Goal: Information Seeking & Learning: Learn about a topic

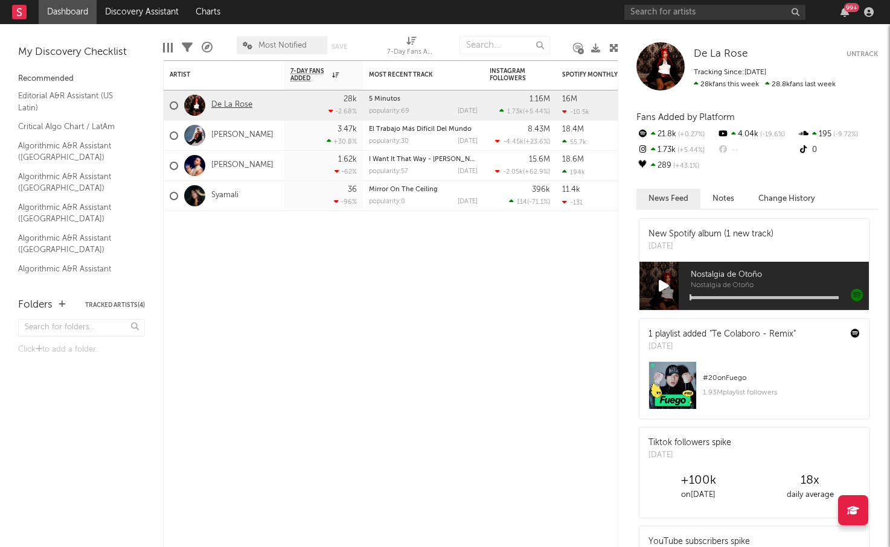
click at [229, 106] on link "De La Rose" at bounding box center [231, 105] width 41 height 10
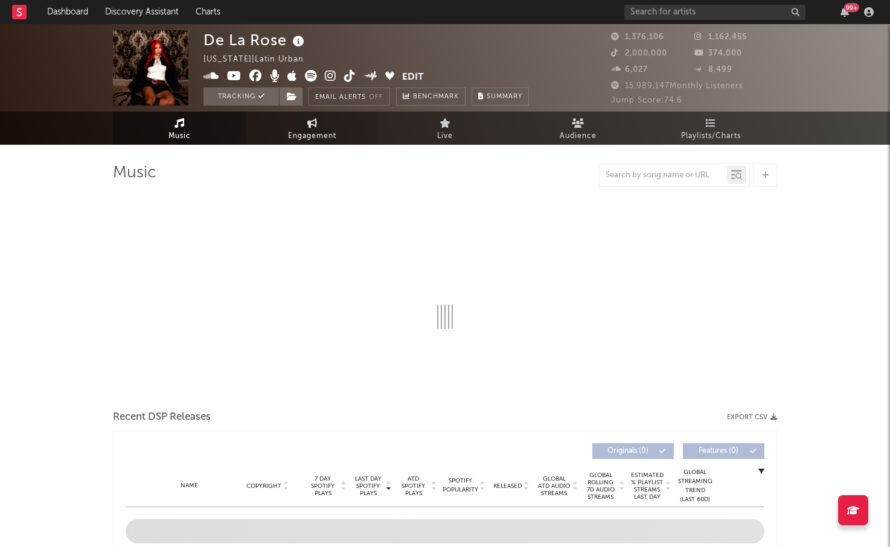
click at [284, 122] on link "Engagement" at bounding box center [312, 128] width 133 height 33
select select "1w"
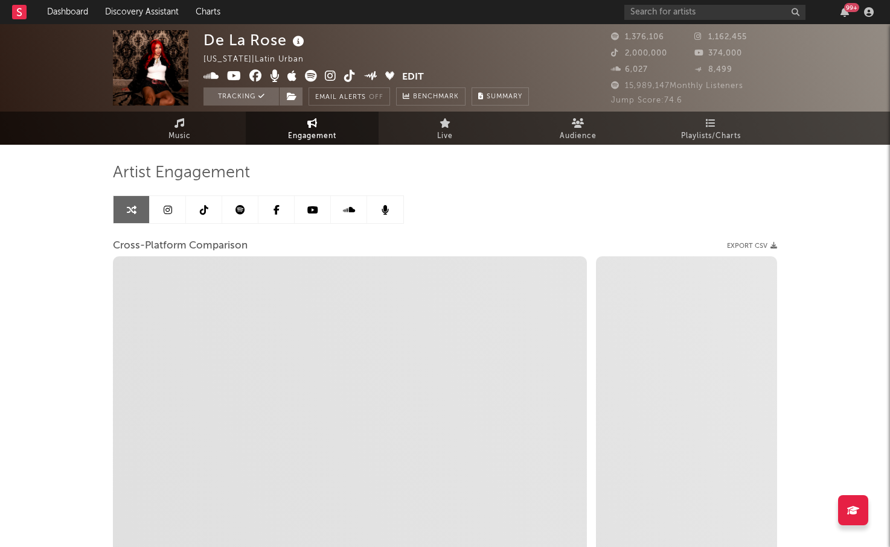
click at [162, 206] on link at bounding box center [168, 209] width 36 height 27
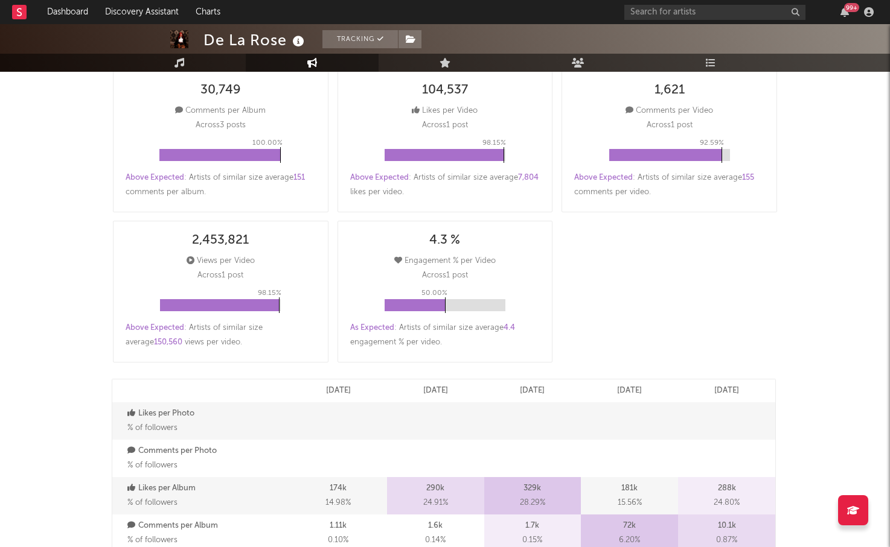
select select "6m"
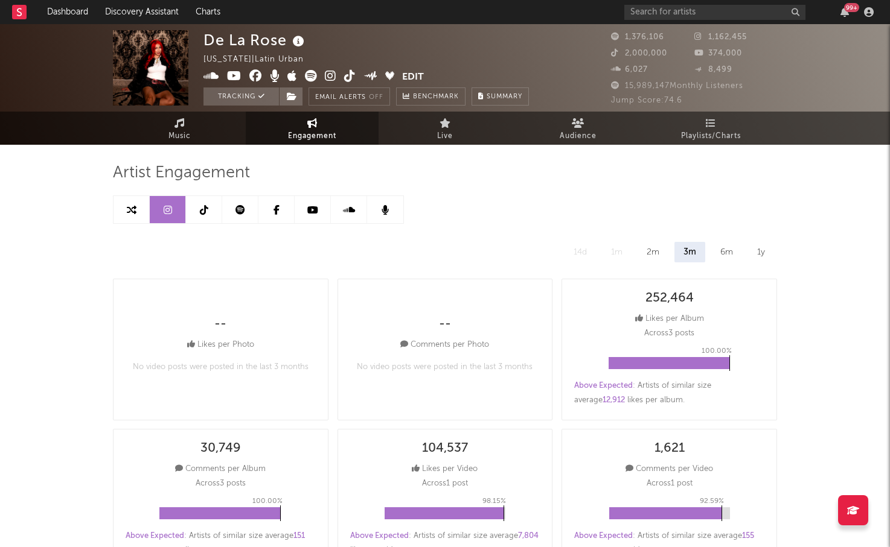
click at [206, 214] on icon at bounding box center [204, 210] width 8 height 10
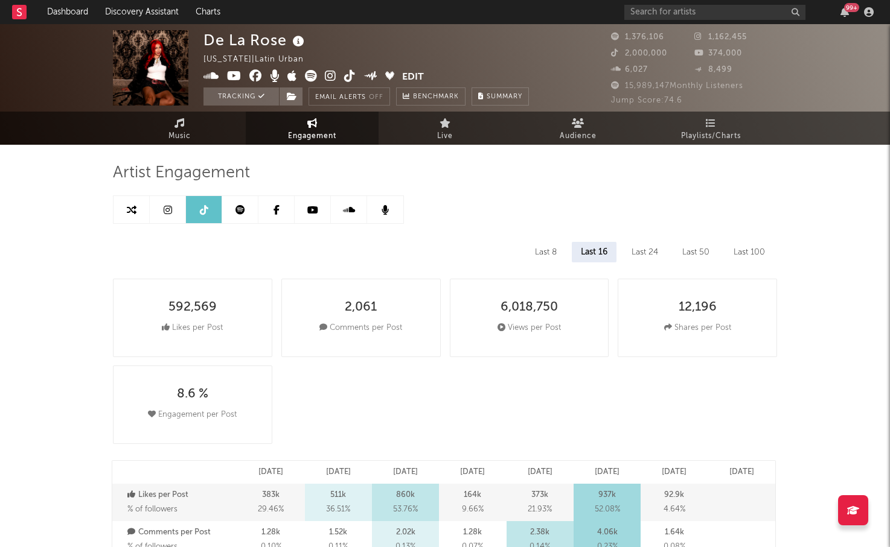
select select "6m"
click at [246, 214] on link at bounding box center [240, 209] width 36 height 27
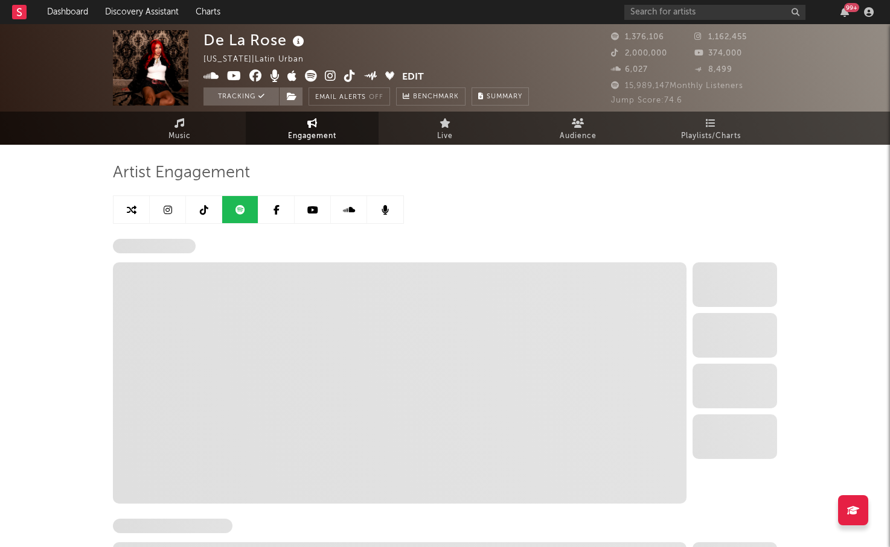
select select "6m"
select select "1w"
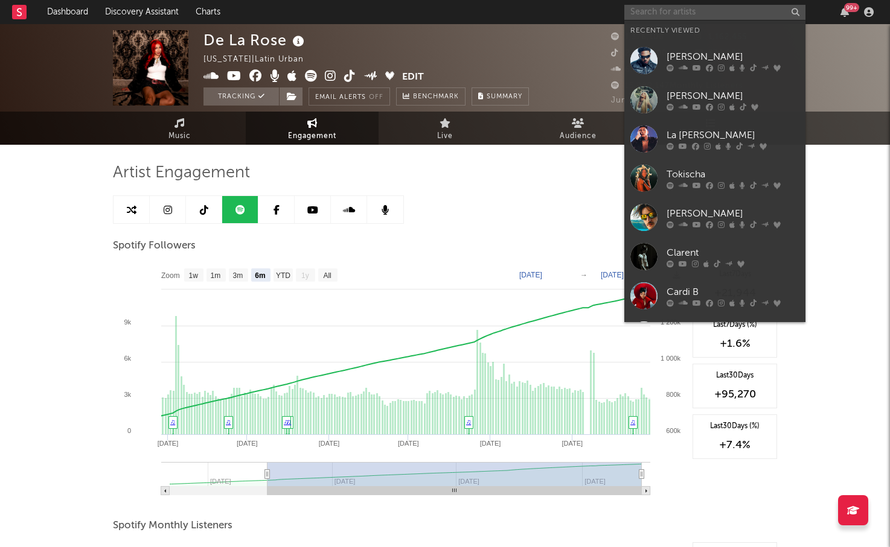
click at [700, 9] on input "text" at bounding box center [714, 12] width 181 height 15
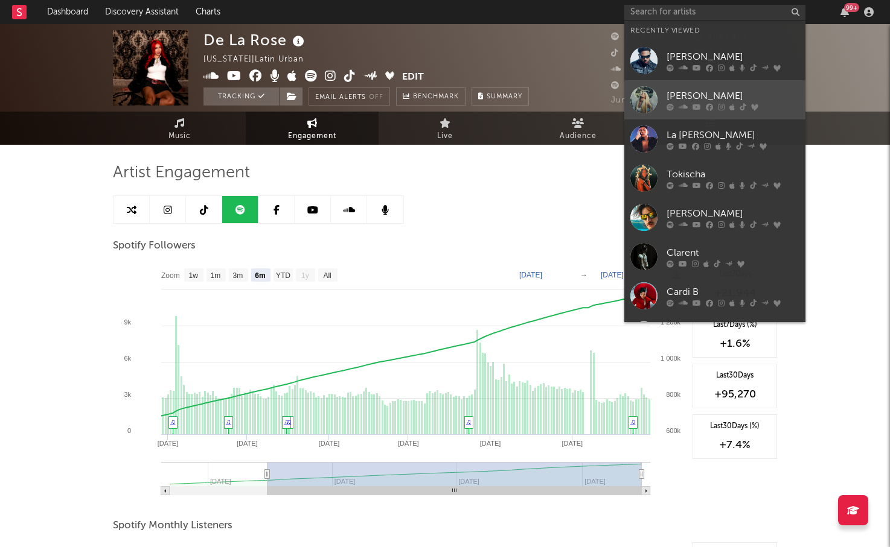
click at [687, 100] on div "[PERSON_NAME]" at bounding box center [732, 96] width 133 height 14
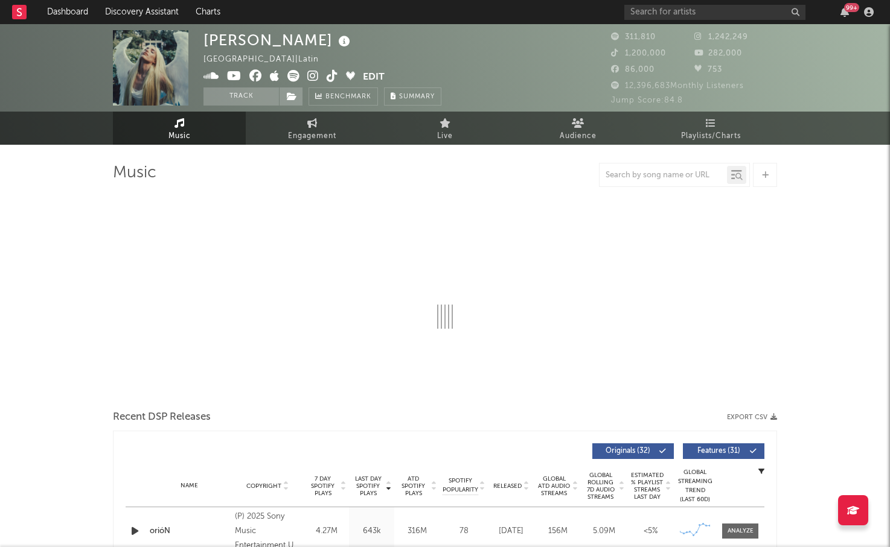
select select "6m"
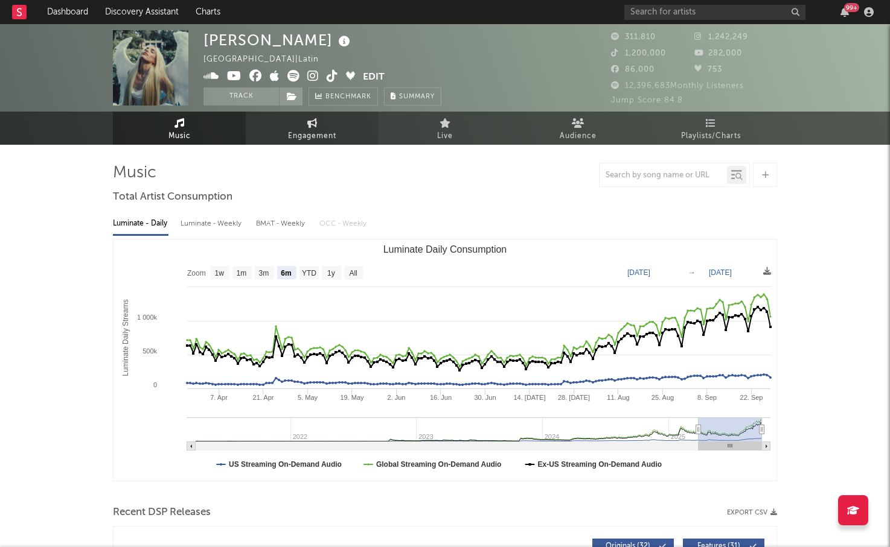
click at [309, 135] on span "Engagement" at bounding box center [312, 136] width 48 height 14
select select "1w"
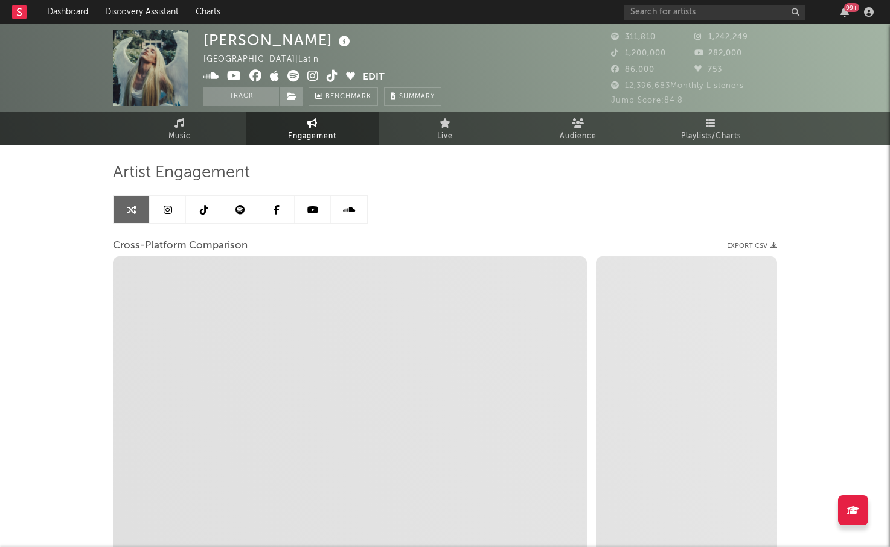
click at [176, 211] on link at bounding box center [168, 209] width 36 height 27
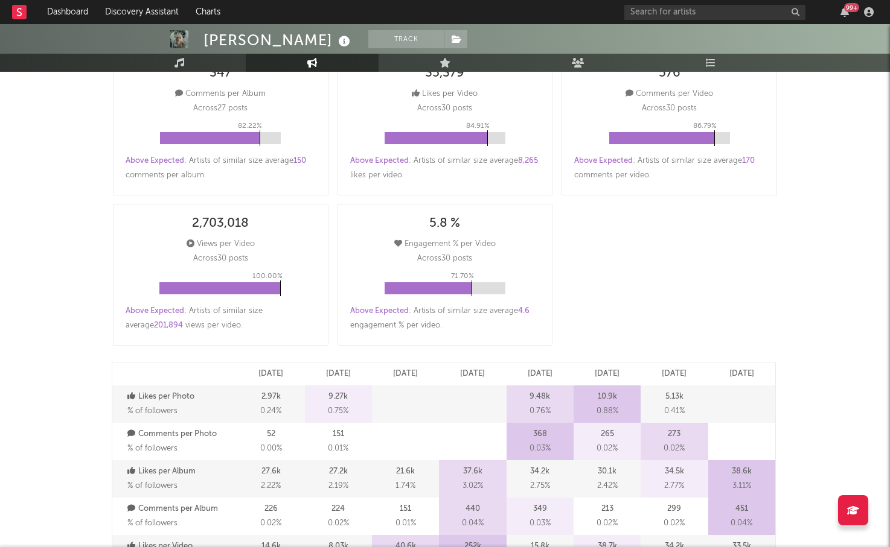
select select "6m"
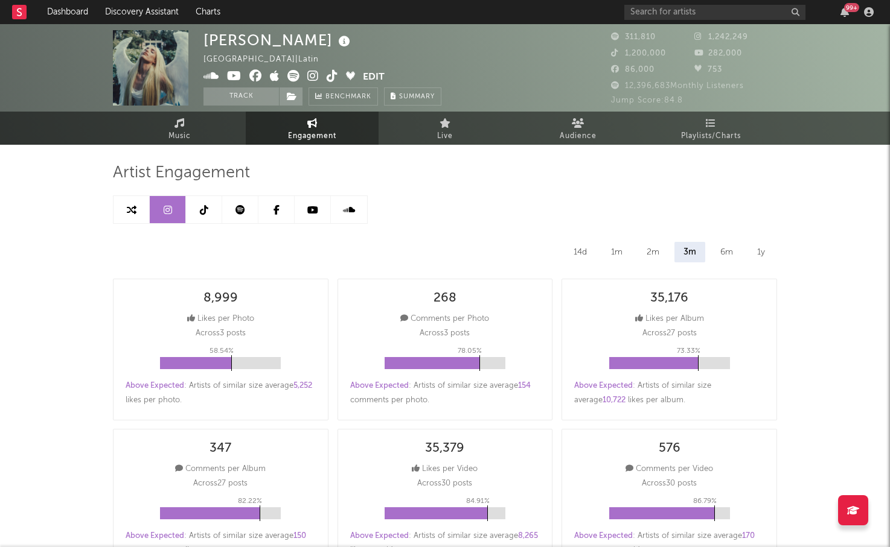
click at [206, 206] on icon at bounding box center [204, 210] width 8 height 10
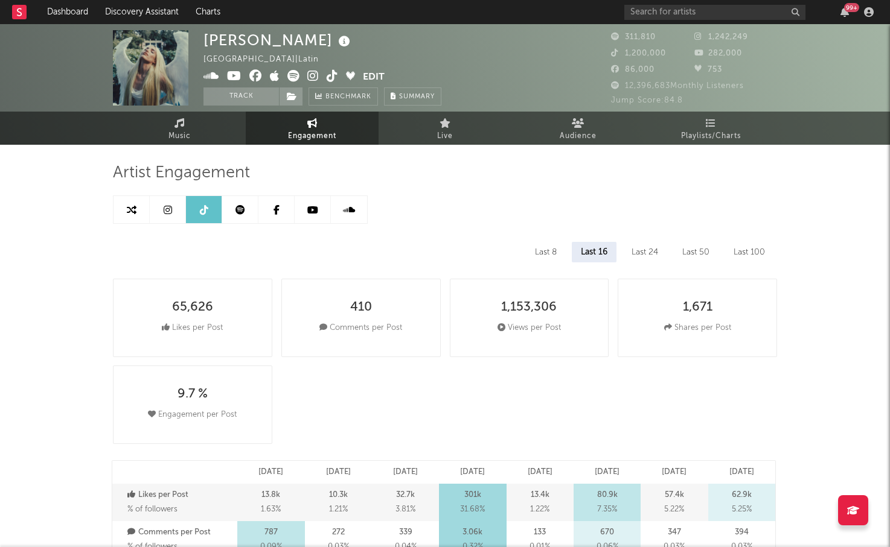
select select "6m"
click at [187, 126] on link "Music" at bounding box center [179, 128] width 133 height 33
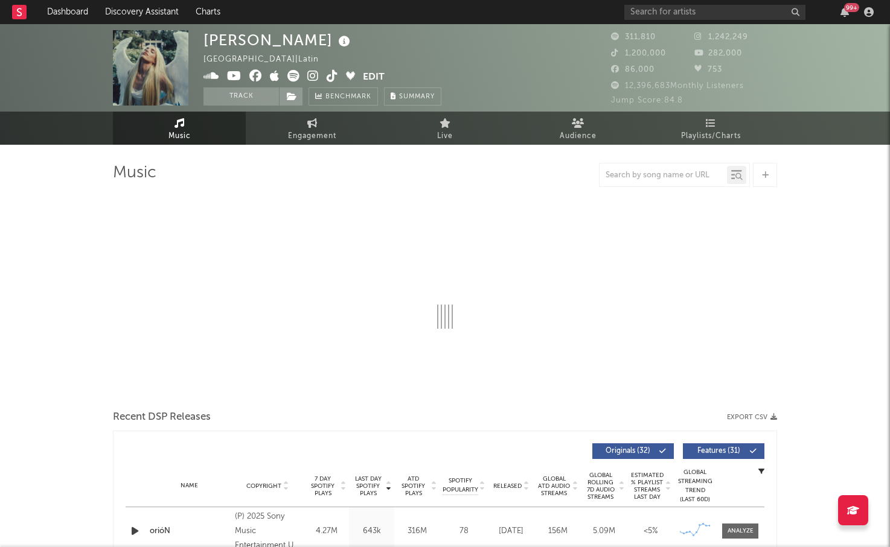
select select "6m"
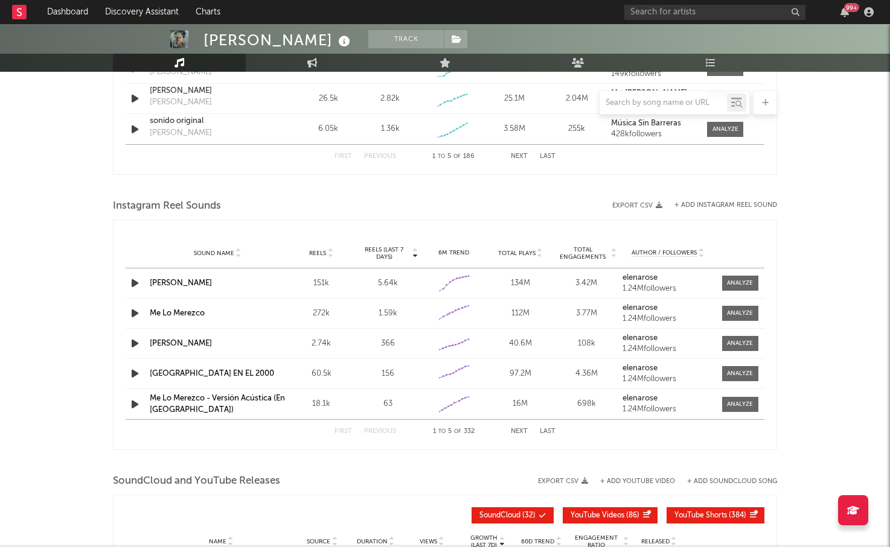
scroll to position [1006, 0]
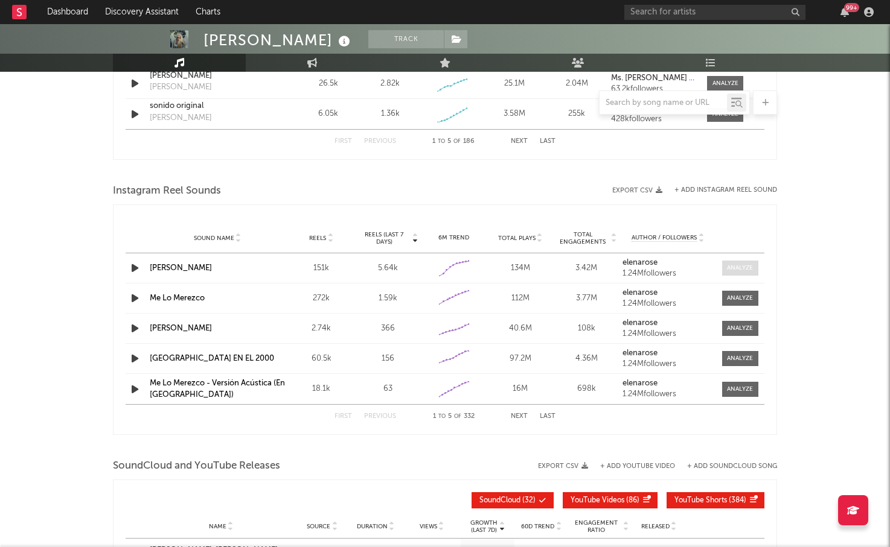
click at [734, 265] on div at bounding box center [740, 268] width 26 height 9
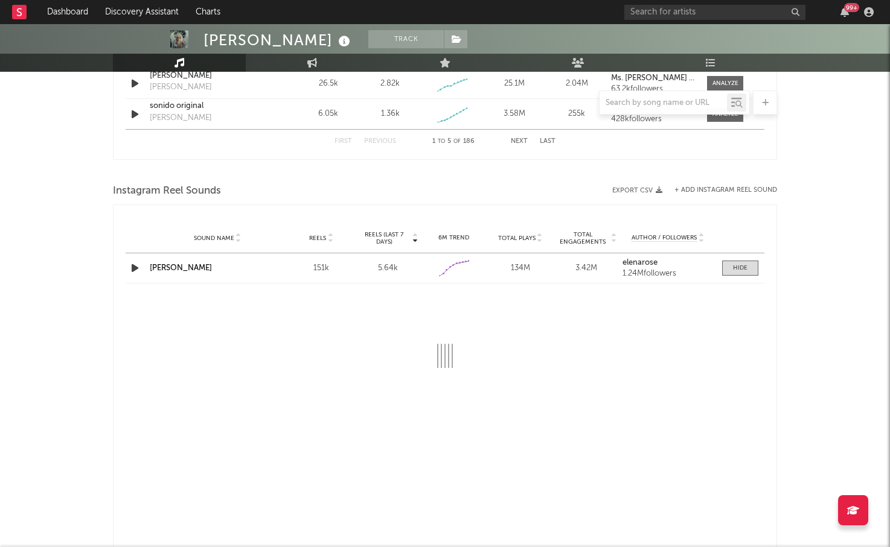
select select "1w"
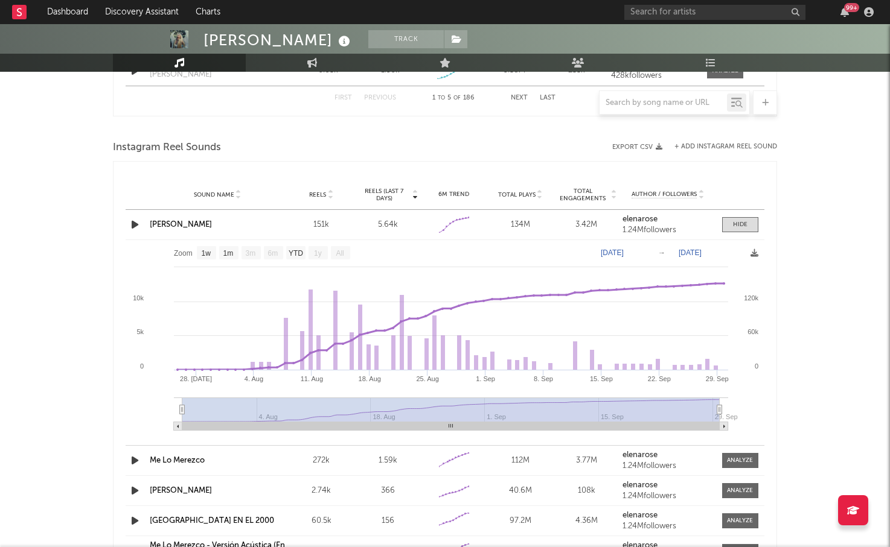
scroll to position [1068, 0]
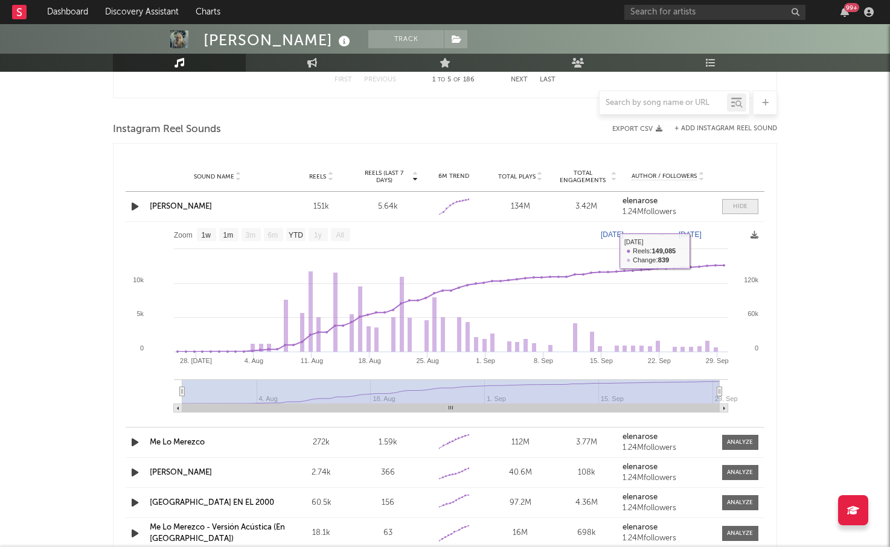
click at [739, 209] on div at bounding box center [740, 206] width 14 height 9
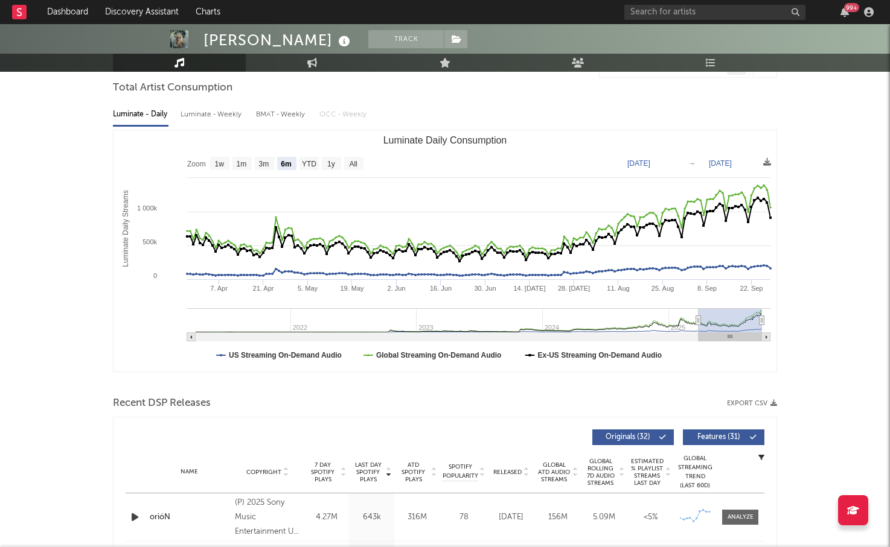
scroll to position [0, 0]
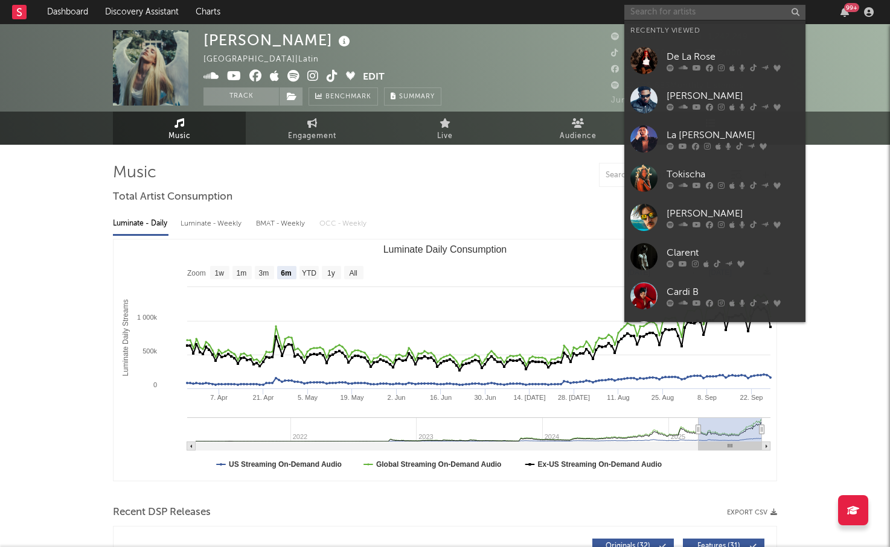
click at [658, 8] on input "text" at bounding box center [714, 12] width 181 height 15
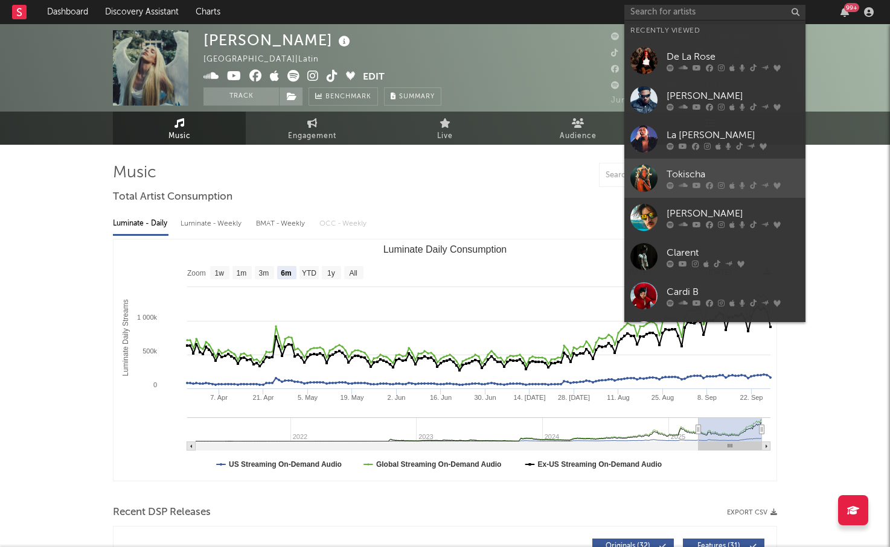
click at [684, 171] on div "Tokischa" at bounding box center [732, 174] width 133 height 14
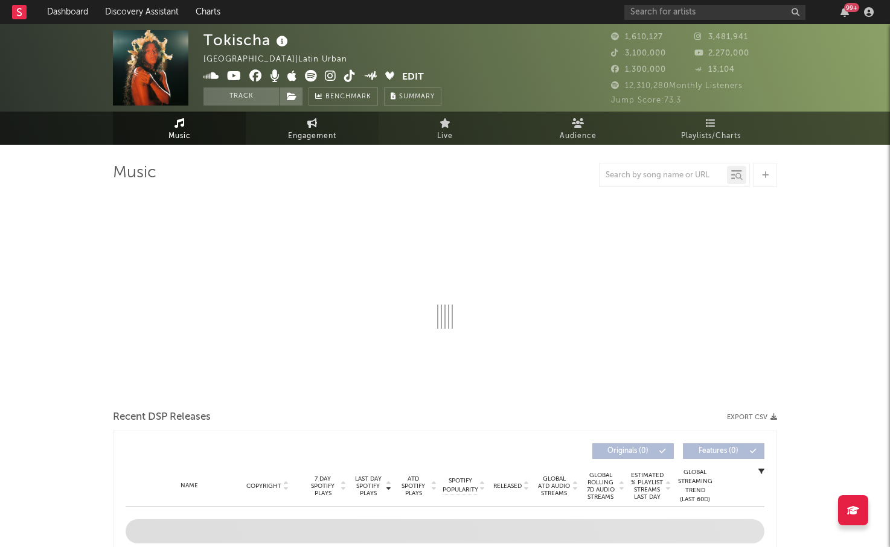
click at [303, 129] on span "Engagement" at bounding box center [312, 136] width 48 height 14
select select "1w"
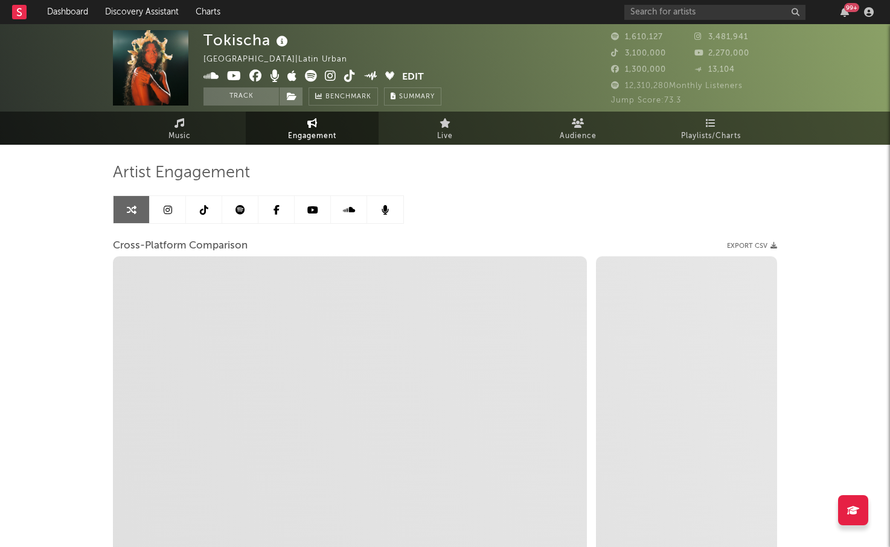
select select "1m"
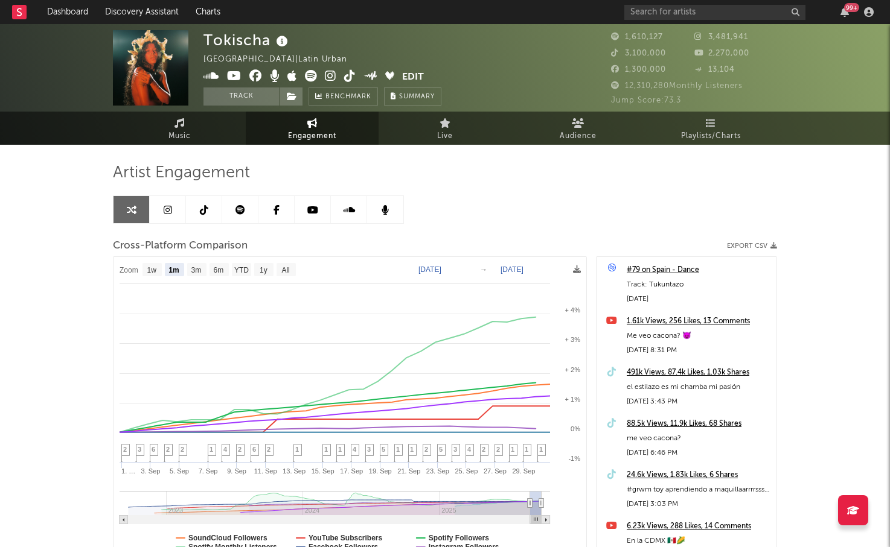
scroll to position [110, 0]
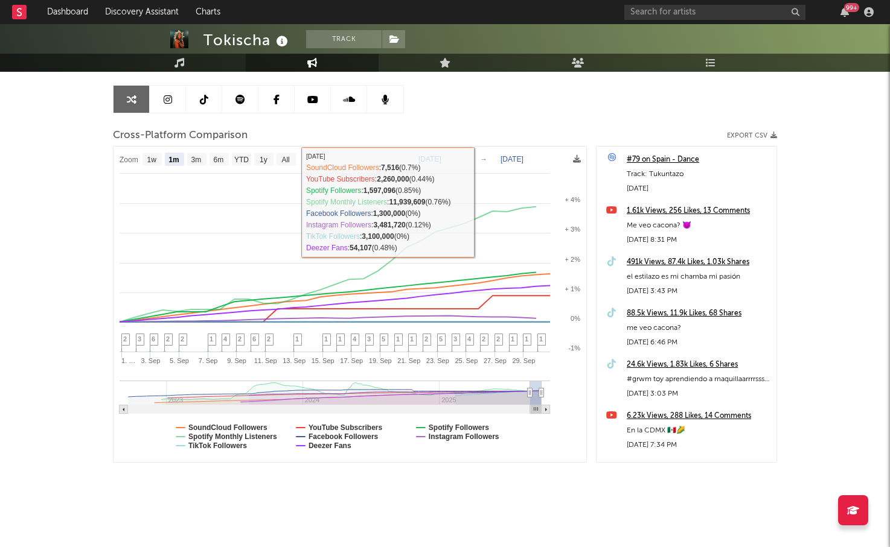
click at [170, 98] on icon at bounding box center [168, 100] width 8 height 10
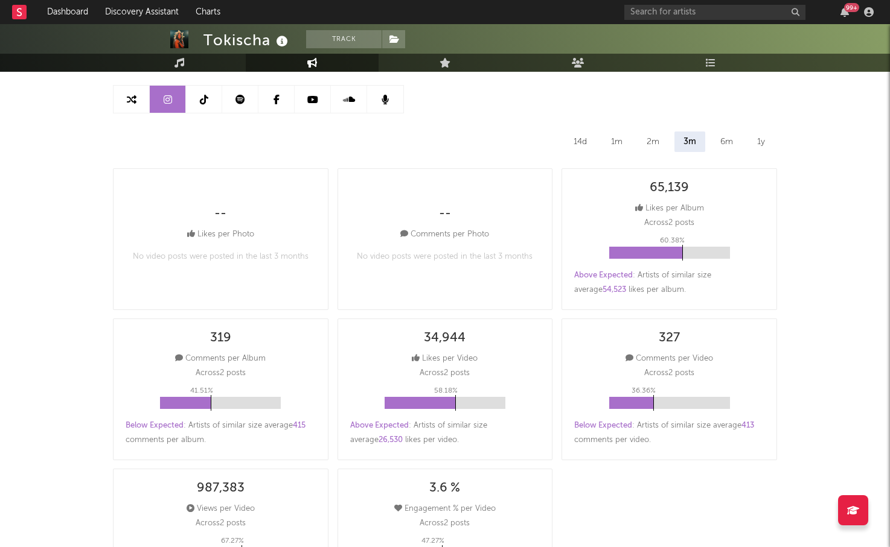
select select "6m"
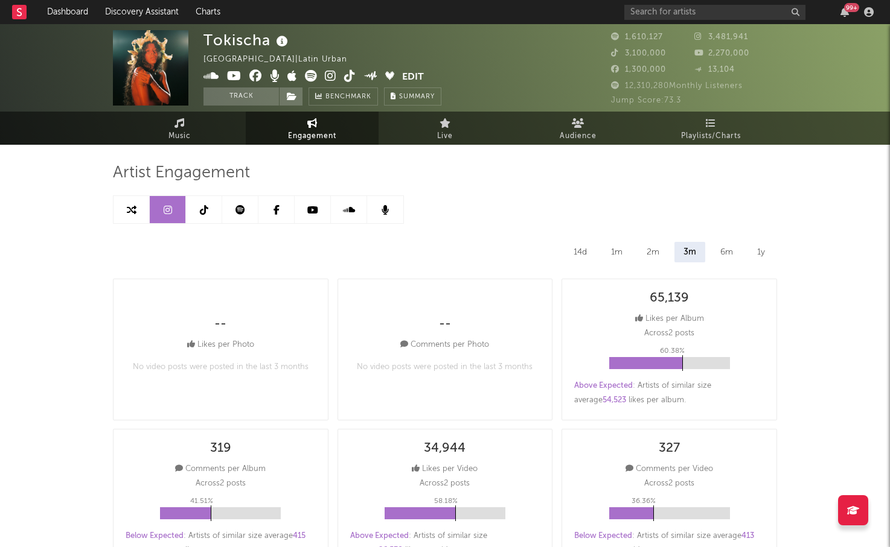
click at [202, 223] on link at bounding box center [204, 209] width 36 height 27
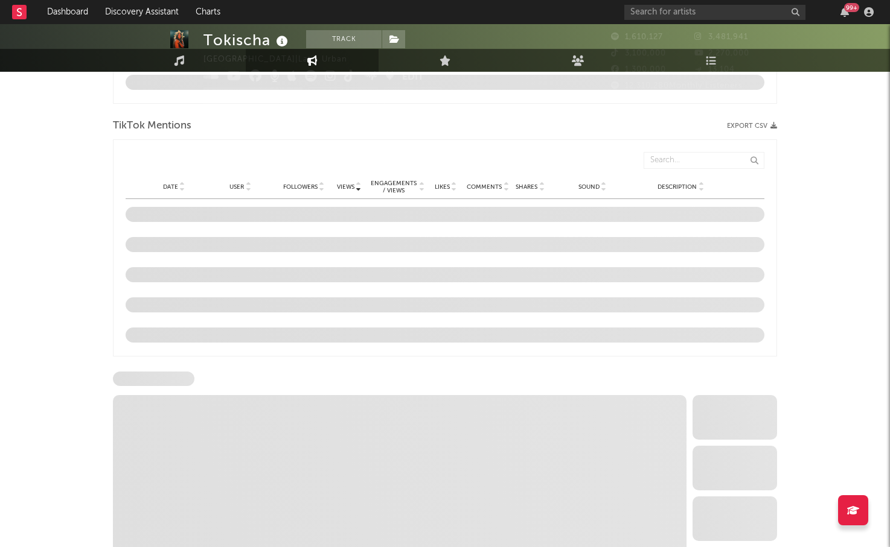
select select "6m"
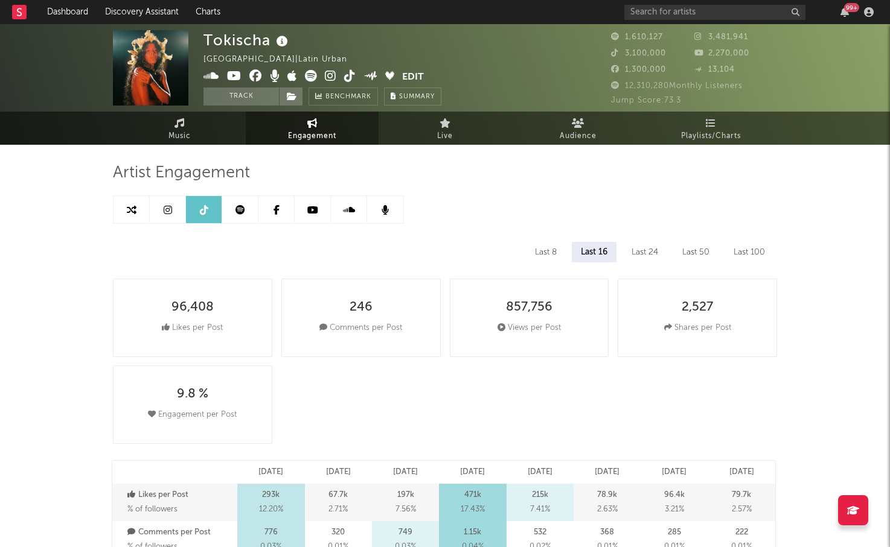
click at [237, 206] on icon at bounding box center [240, 210] width 10 height 10
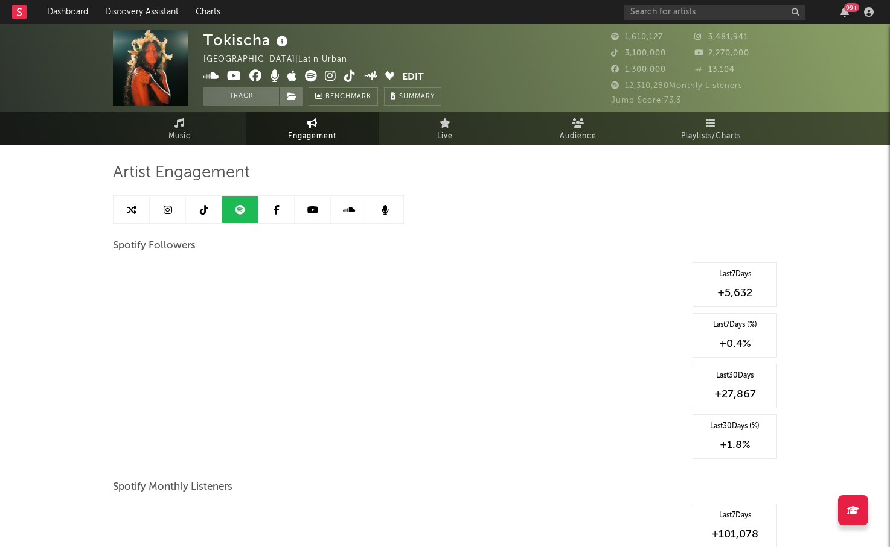
select select "6m"
select select "1w"
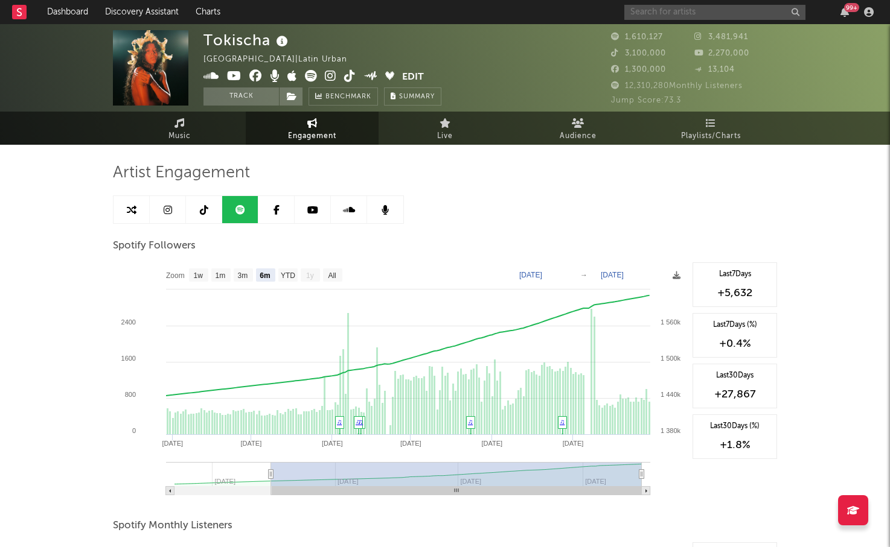
click at [675, 16] on input "text" at bounding box center [714, 12] width 181 height 15
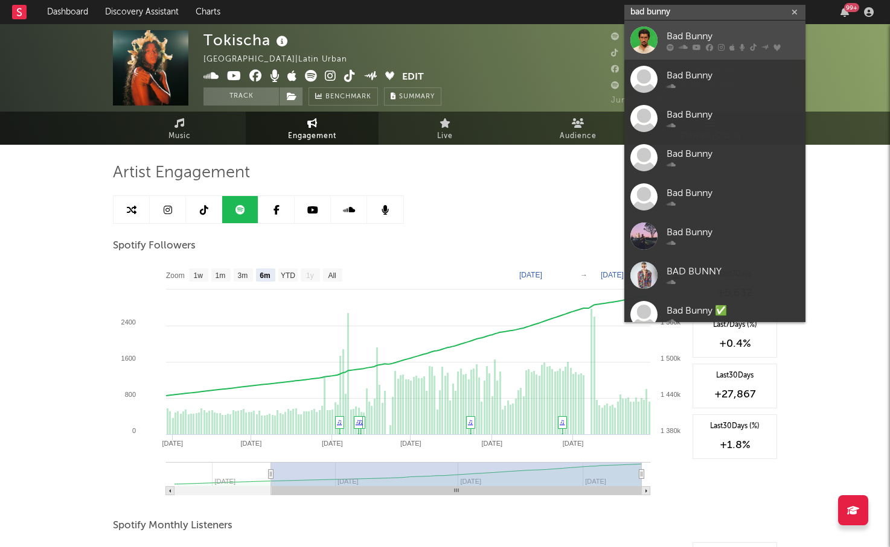
type input "bad bunny"
click at [702, 31] on div "Bad Bunny" at bounding box center [732, 36] width 133 height 14
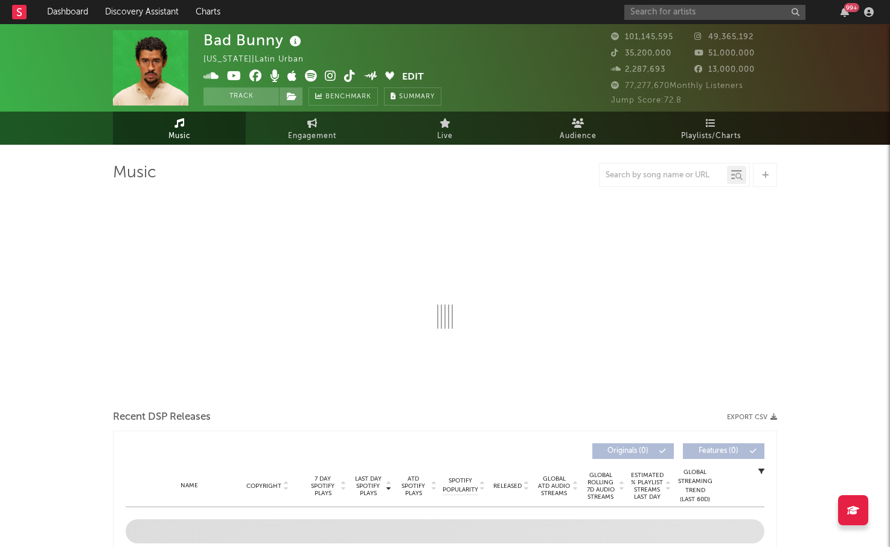
select select "6m"
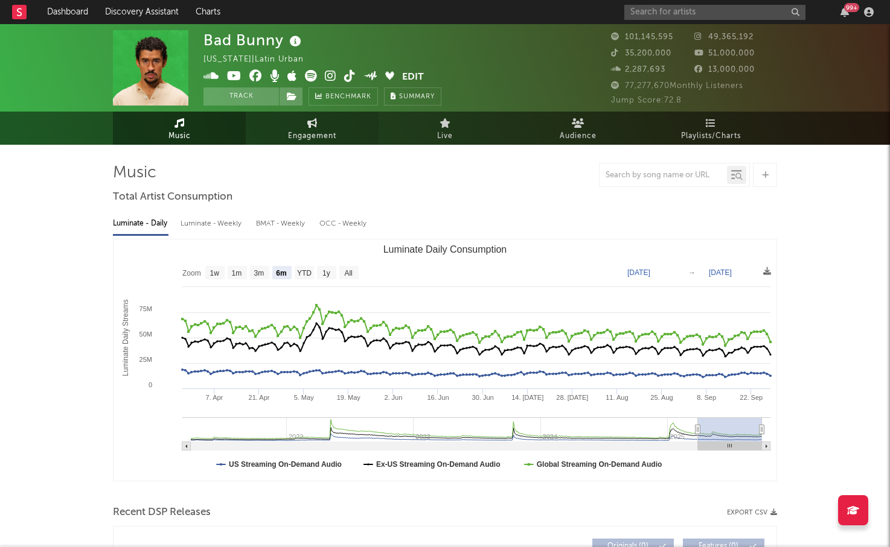
click at [314, 123] on icon at bounding box center [312, 123] width 10 height 10
select select "1w"
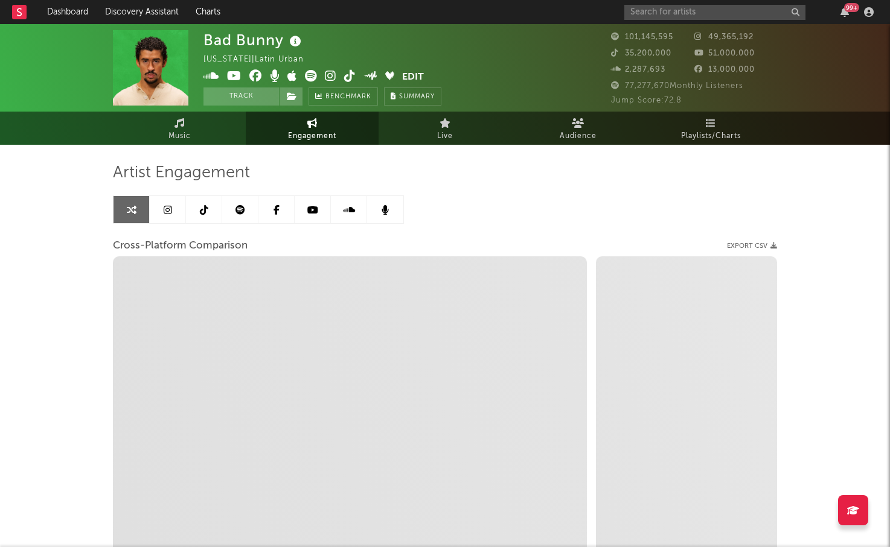
click at [170, 210] on icon at bounding box center [168, 210] width 8 height 10
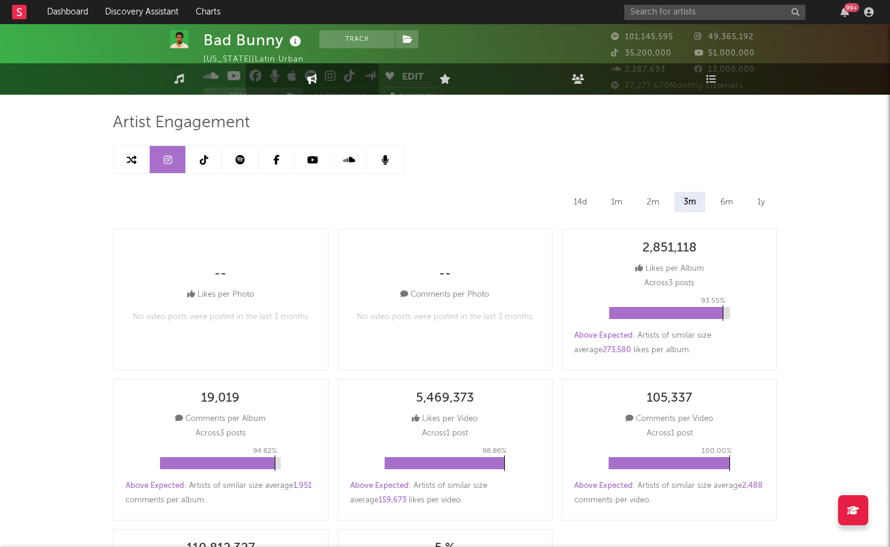
select select "6m"
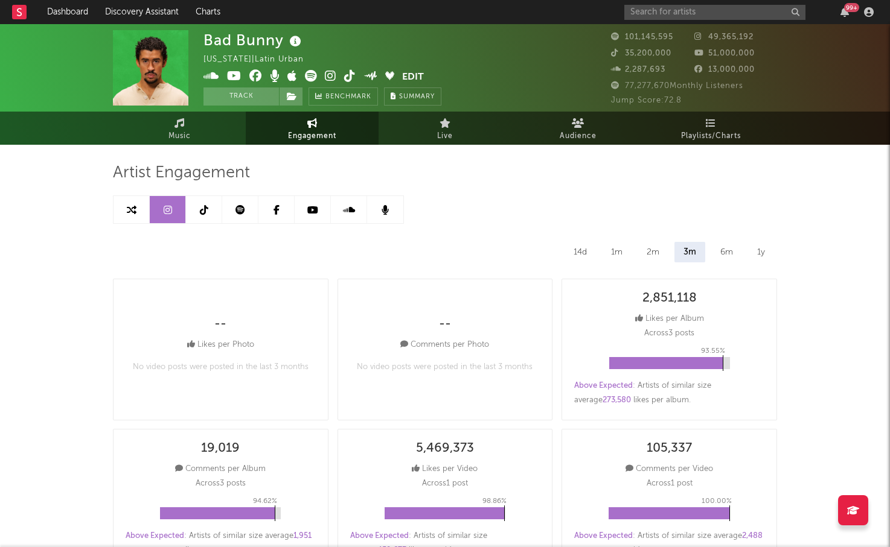
click at [237, 211] on icon at bounding box center [240, 210] width 10 height 10
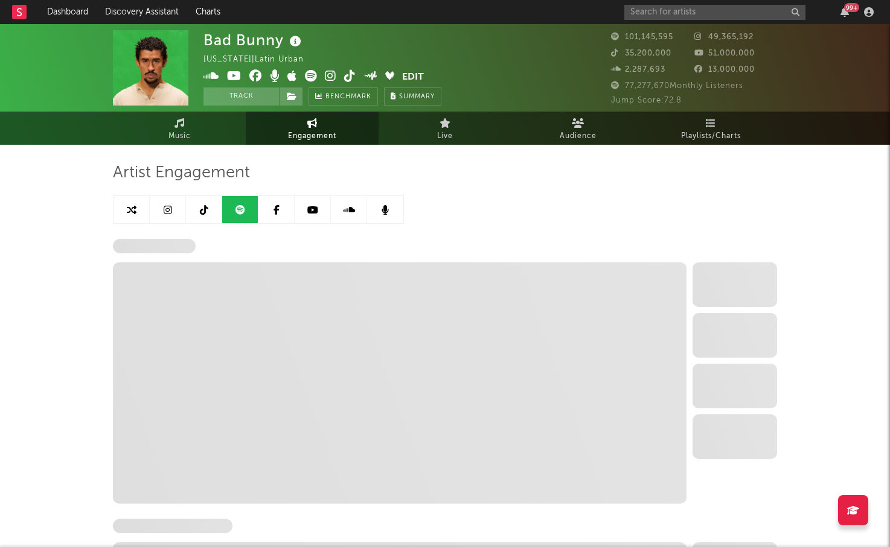
select select "6m"
select select "1w"
